Goal: Check status: Check status

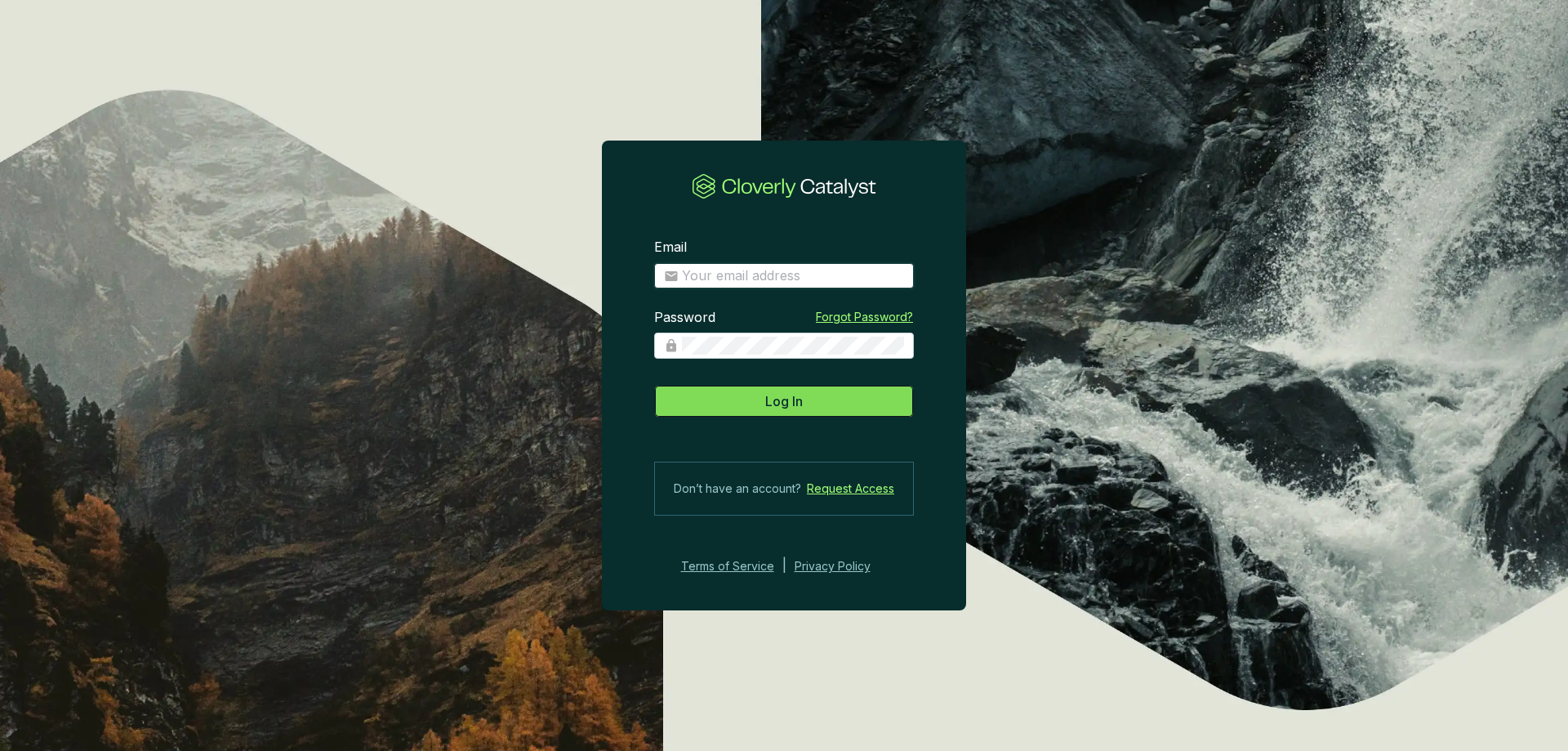
type input "[EMAIL_ADDRESS][DOMAIN_NAME]"
click at [768, 403] on span "Log In" at bounding box center [784, 401] width 37 height 20
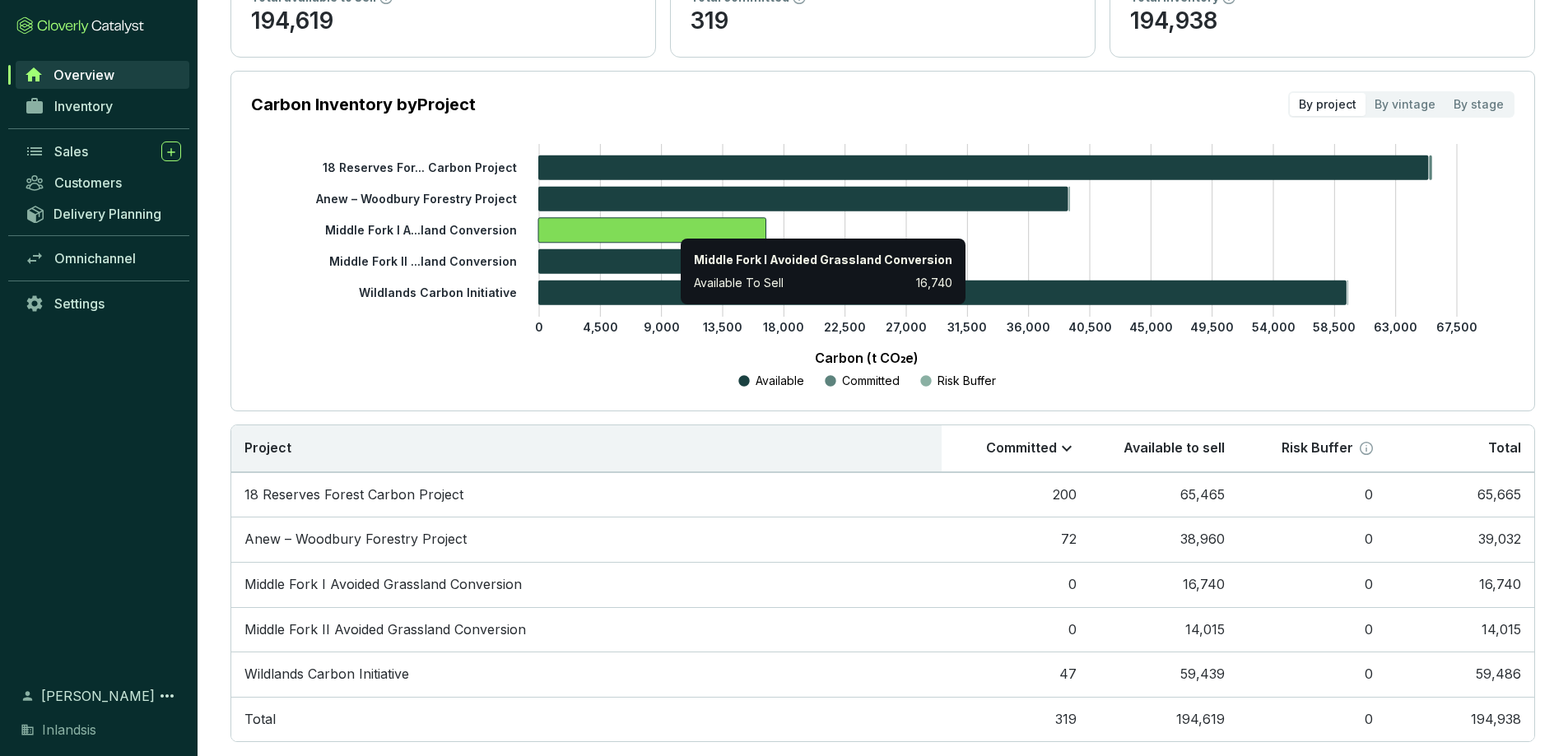
scroll to position [211, 0]
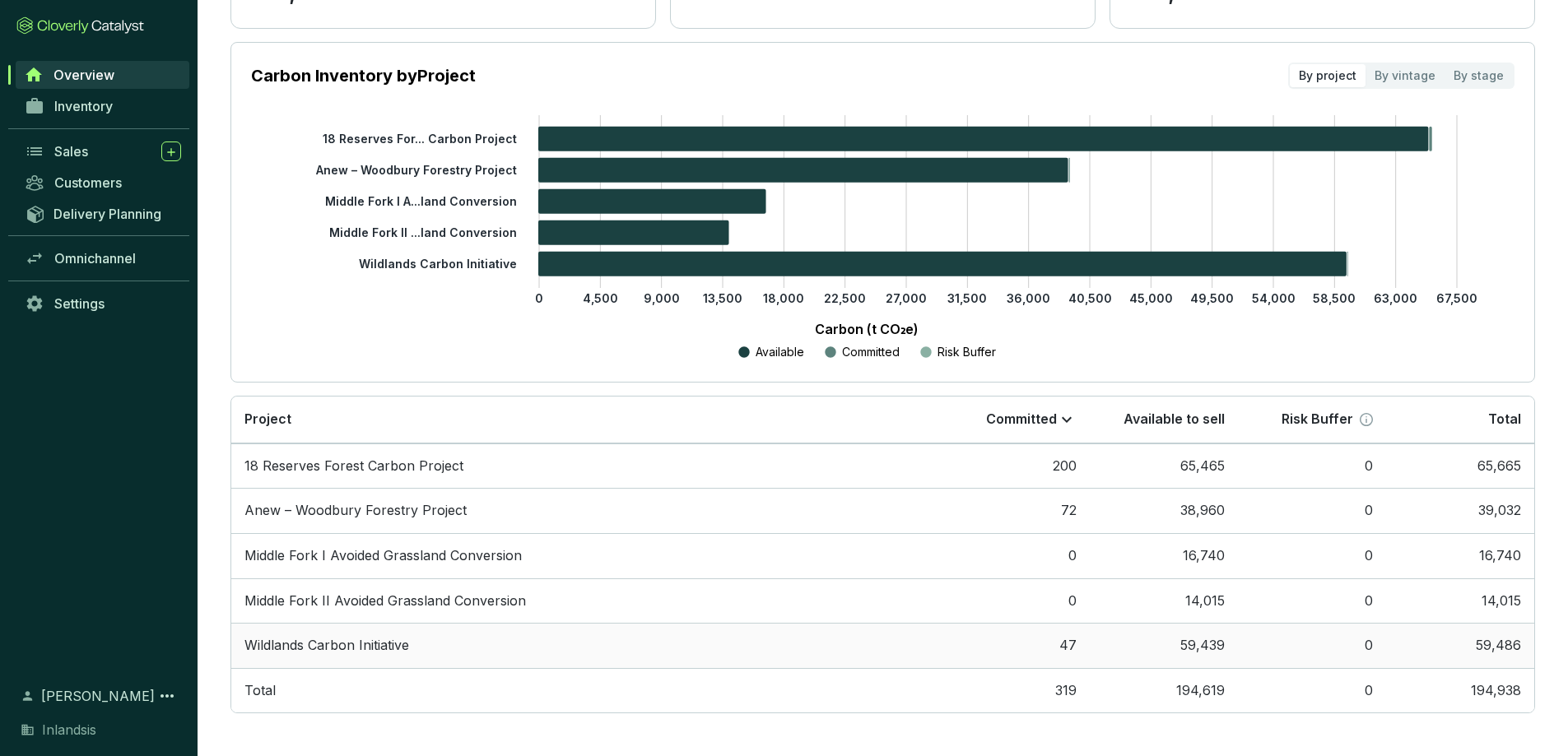
click at [1115, 644] on td "59,439" at bounding box center [1163, 645] width 148 height 46
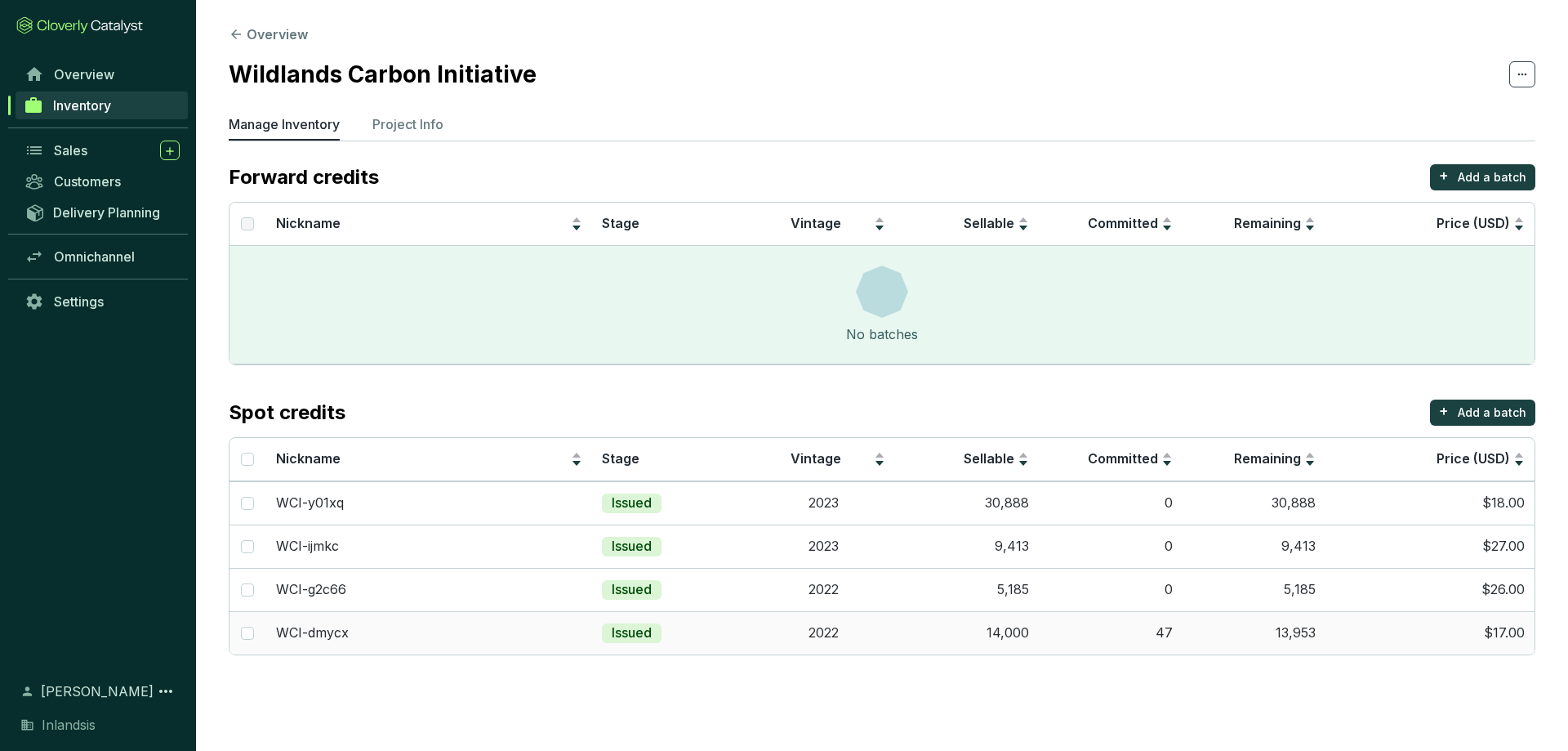
click at [1102, 634] on td "47" at bounding box center [1111, 633] width 144 height 44
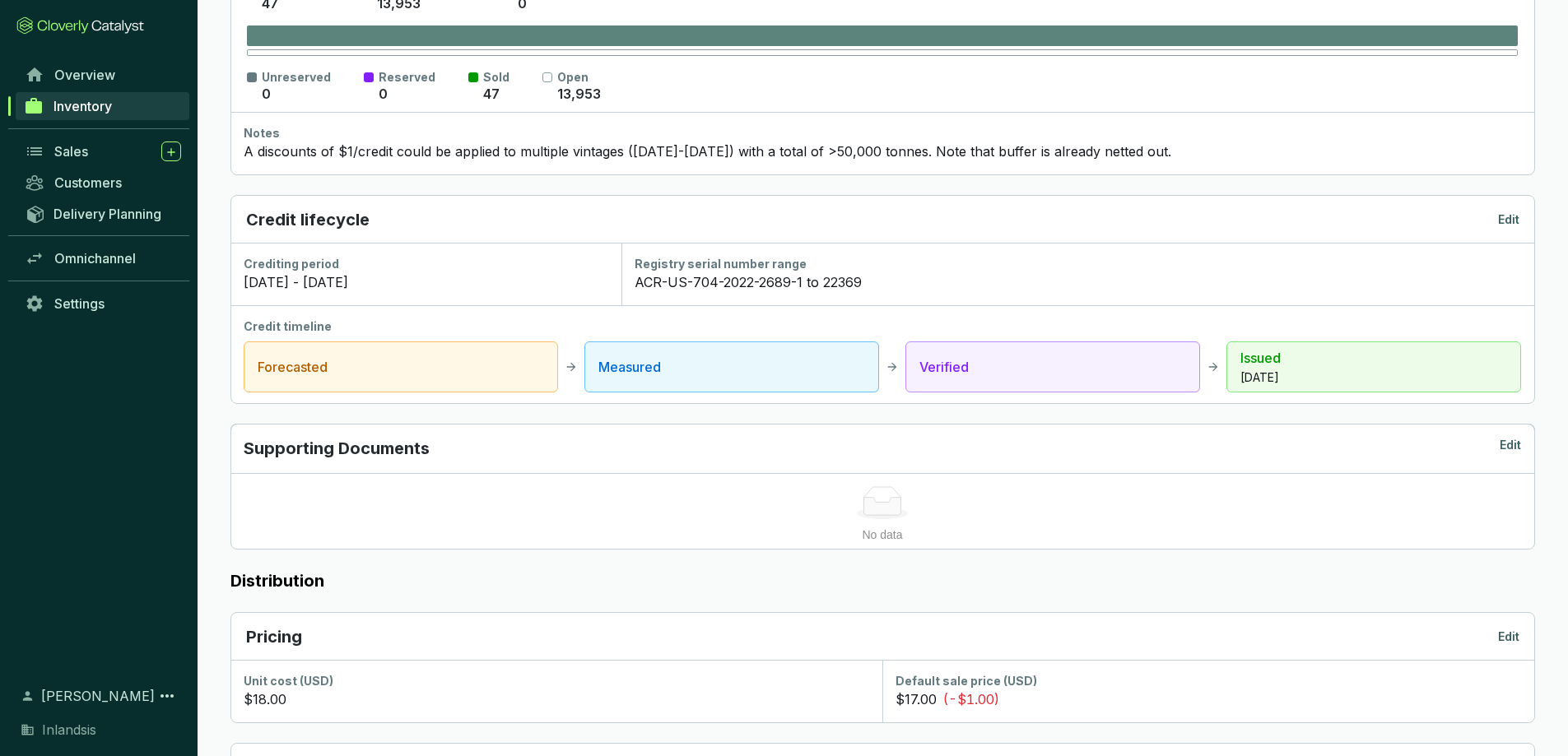
scroll to position [348, 0]
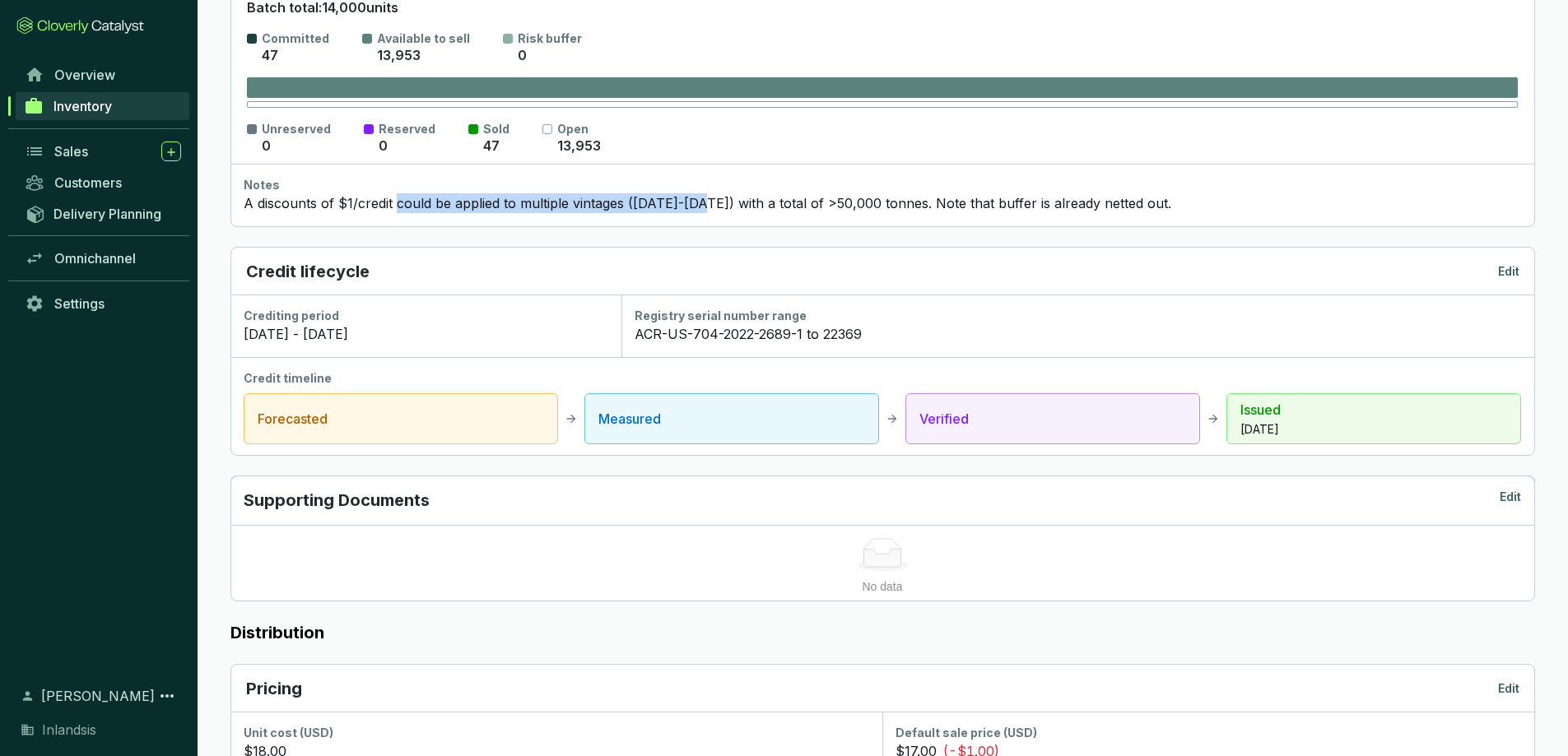
drag, startPoint x: 468, startPoint y: 203, endPoint x: 719, endPoint y: 210, distance: 251.1
click at [709, 207] on div "A discounts of $1/credit could be applied to multiple vintages ([DATE]-[DATE]) …" at bounding box center [882, 203] width 1277 height 20
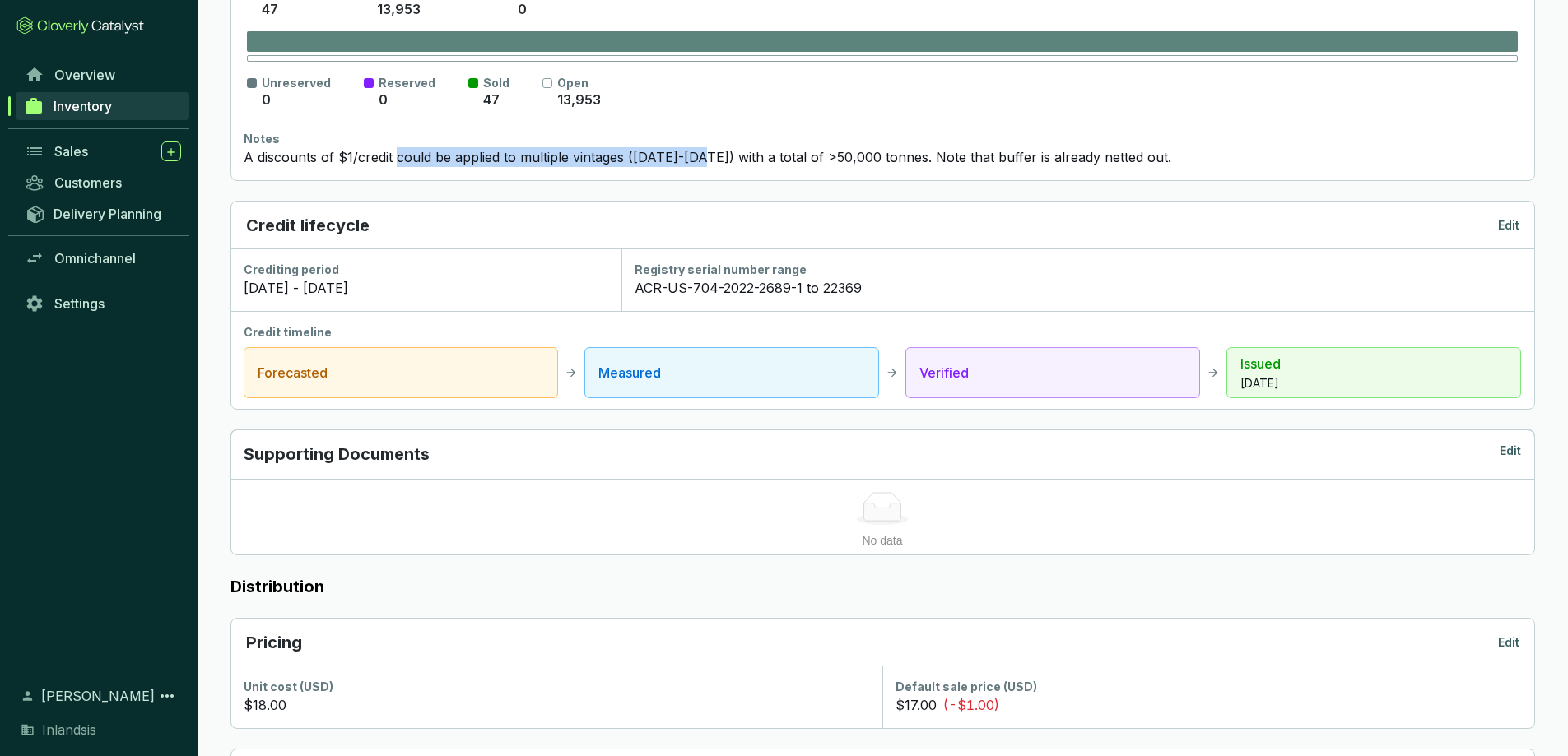
scroll to position [0, 0]
